Goal: Task Accomplishment & Management: Manage account settings

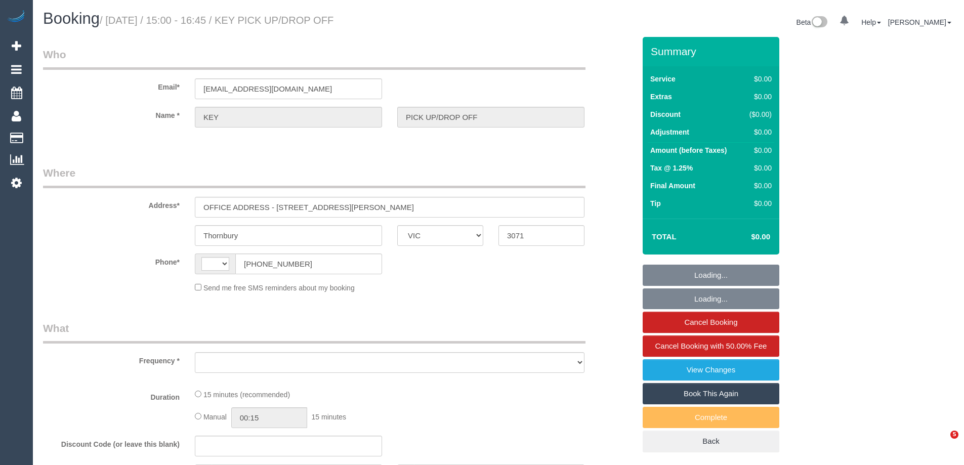
select select "VIC"
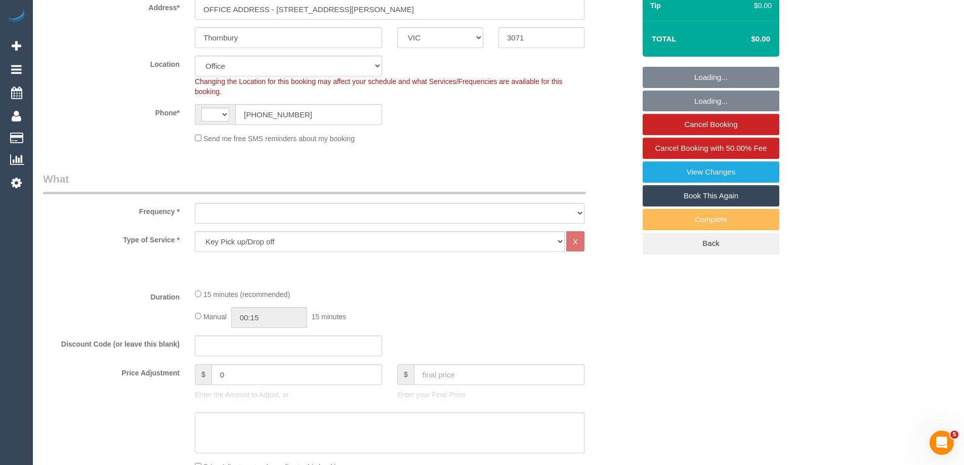
select select "string:AU"
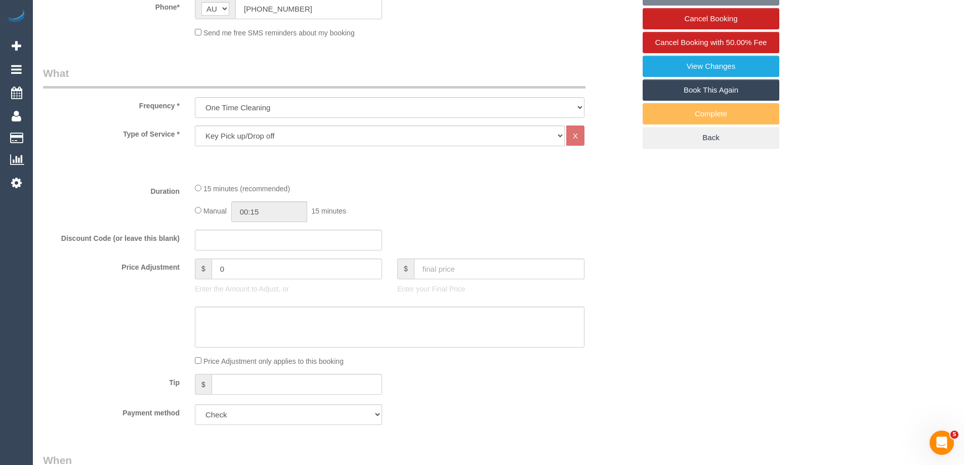
select select "object:553"
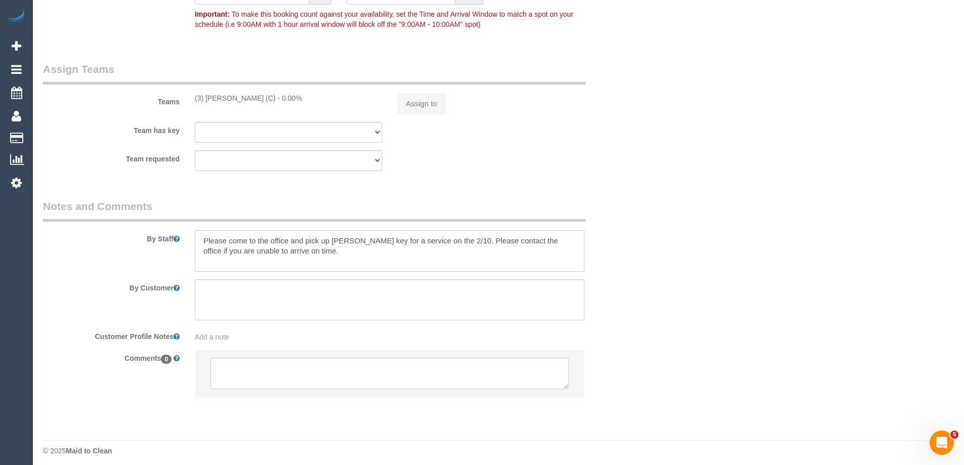
scroll to position [859, 0]
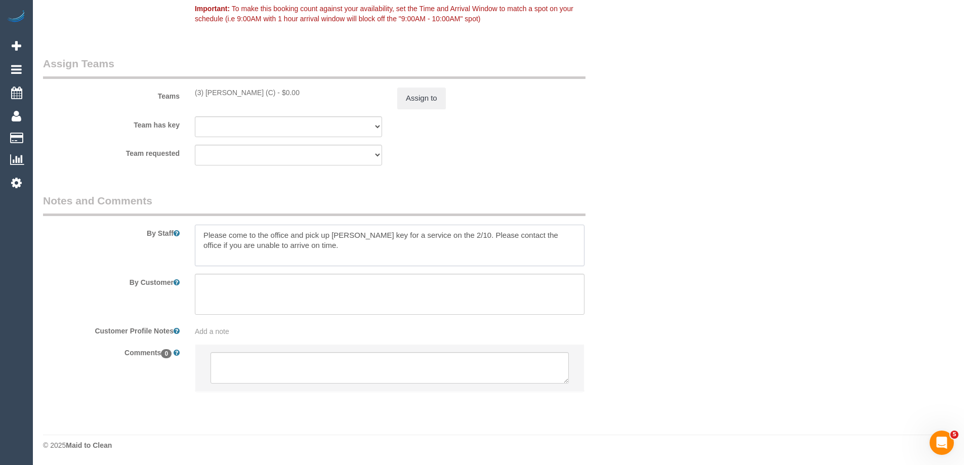
select select "number:28"
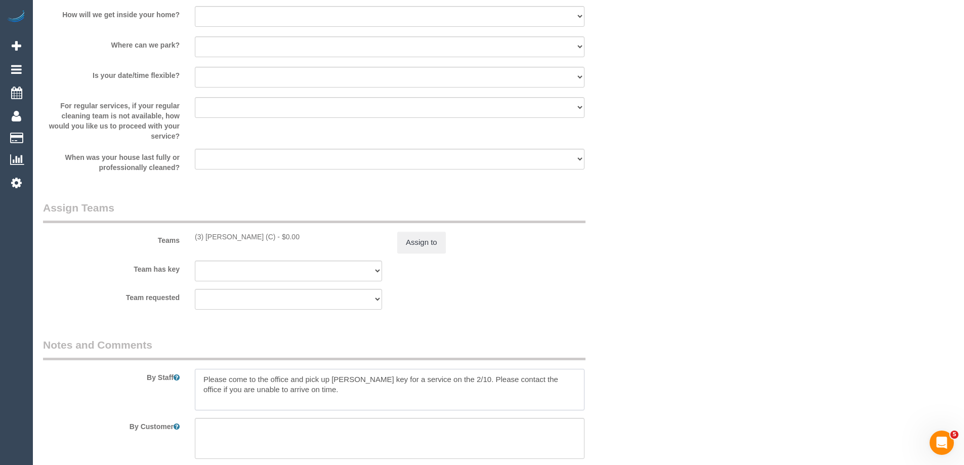
scroll to position [1179, 0]
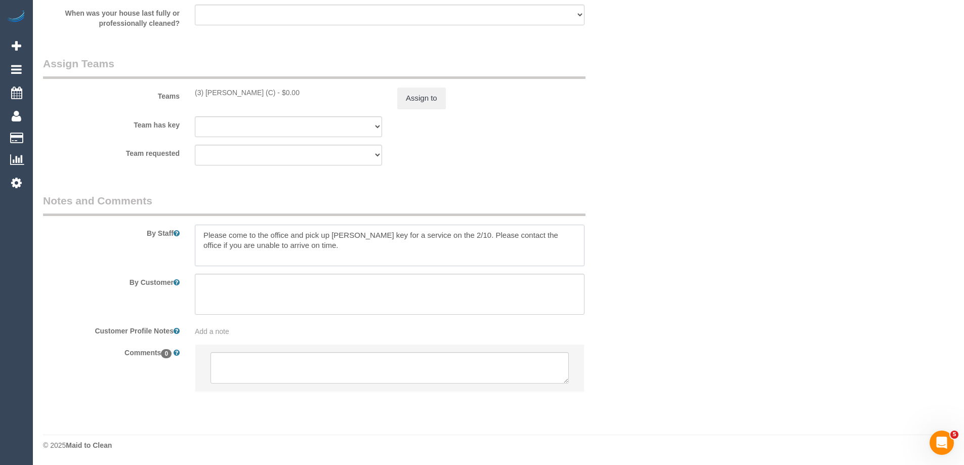
drag, startPoint x: 380, startPoint y: 236, endPoint x: 333, endPoint y: 233, distance: 47.2
click at [333, 233] on textarea at bounding box center [390, 245] width 390 height 41
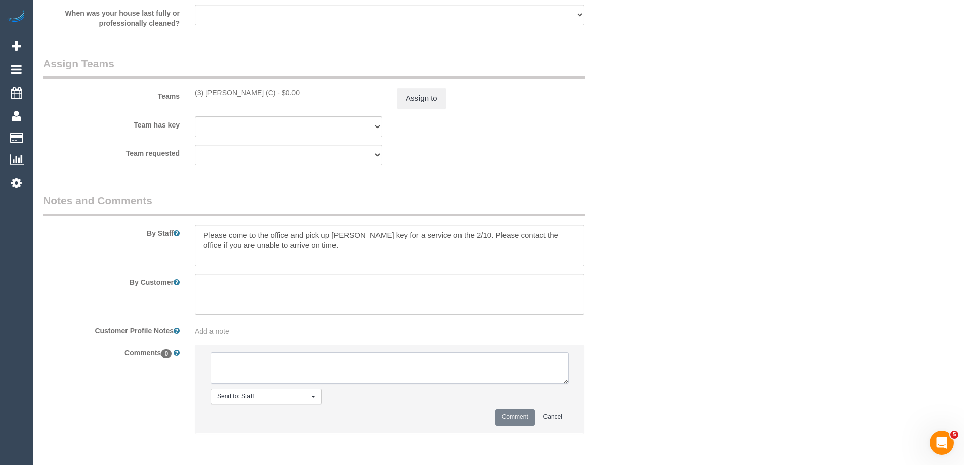
click at [286, 370] on textarea at bounding box center [389, 367] width 358 height 31
type textarea "[PERSON_NAME] picked keys up from office"
click at [504, 415] on button "Comment" at bounding box center [514, 417] width 39 height 16
